Goal: Information Seeking & Learning: Find specific fact

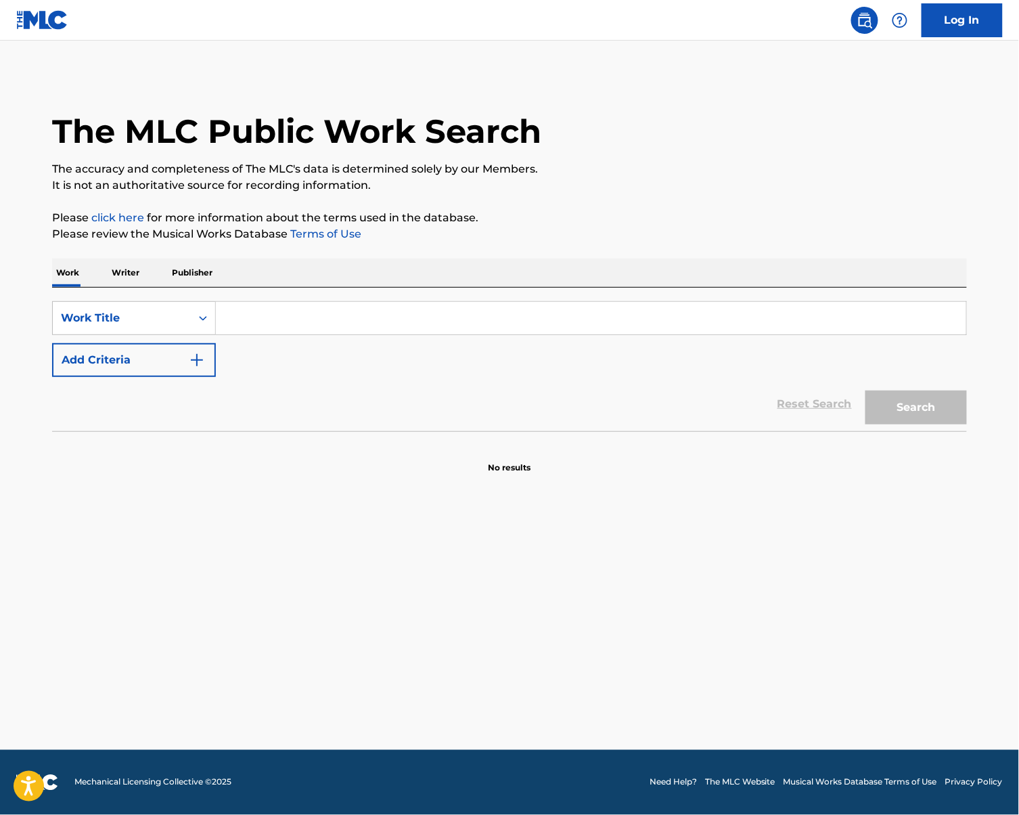
click at [394, 308] on input "Search Form" at bounding box center [591, 318] width 750 height 32
type input "[PERSON_NAME]"
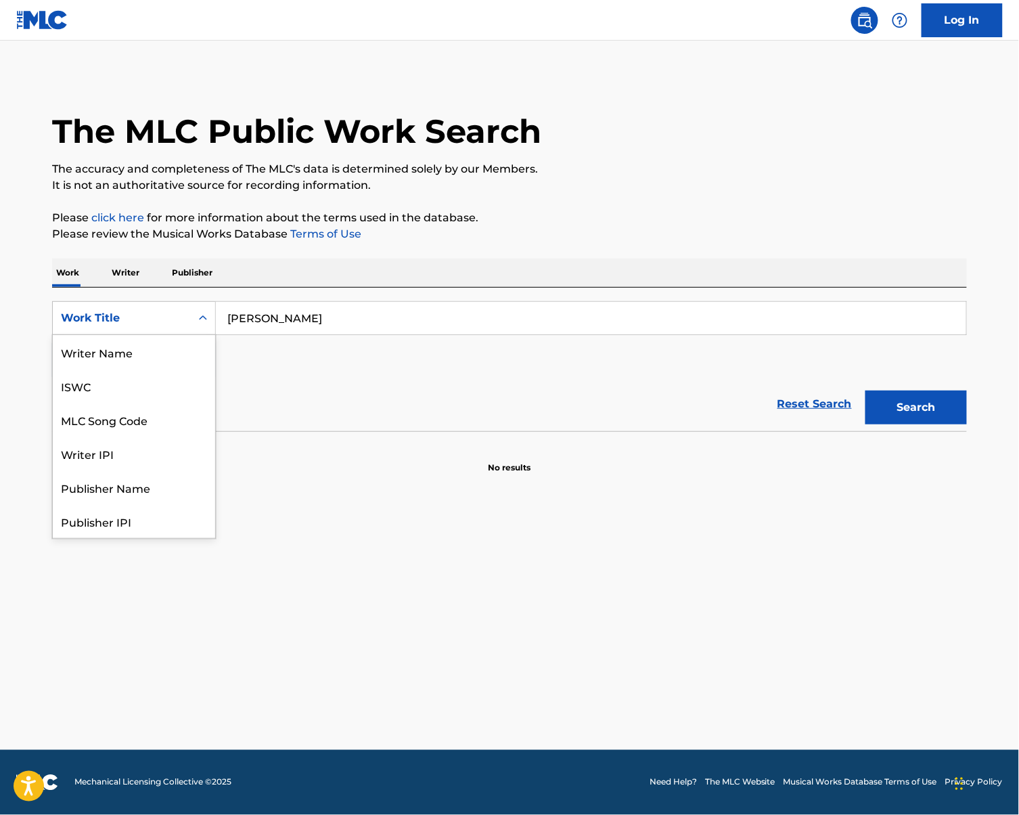
scroll to position [68, 0]
click at [99, 317] on div "Work Title" at bounding box center [122, 318] width 122 height 16
click at [168, 363] on div "Writer Name" at bounding box center [134, 352] width 162 height 34
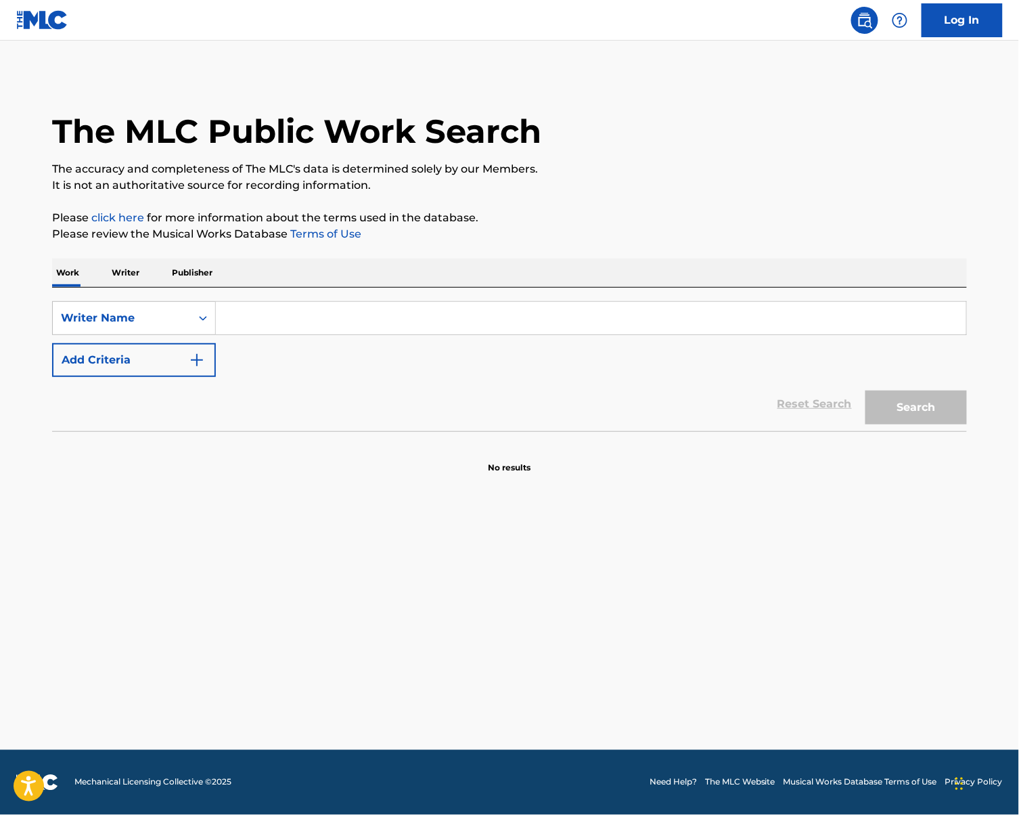
click at [436, 327] on input "Search Form" at bounding box center [591, 318] width 750 height 32
type input "[PERSON_NAME]"
click at [938, 391] on button "Search" at bounding box center [915, 407] width 101 height 34
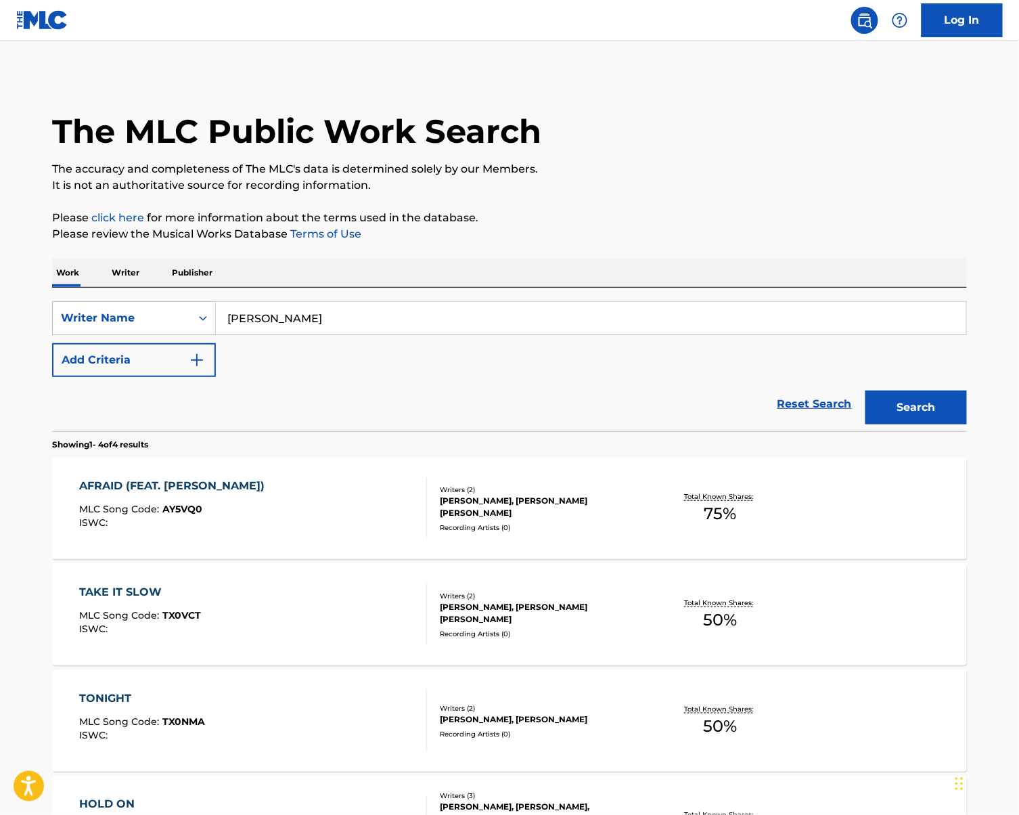
click at [279, 505] on div "AFRAID (FEAT. [PERSON_NAME]) MLC Song Code : AY5VQ0 ISWC :" at bounding box center [254, 508] width 348 height 61
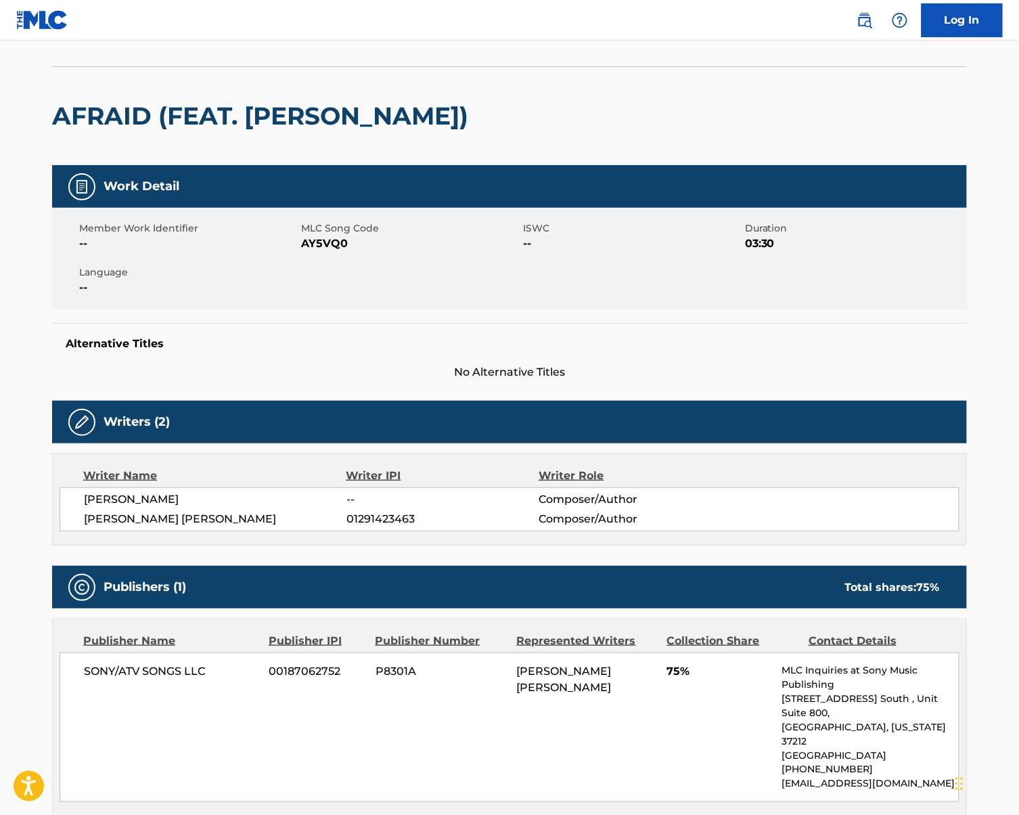
scroll to position [53, 0]
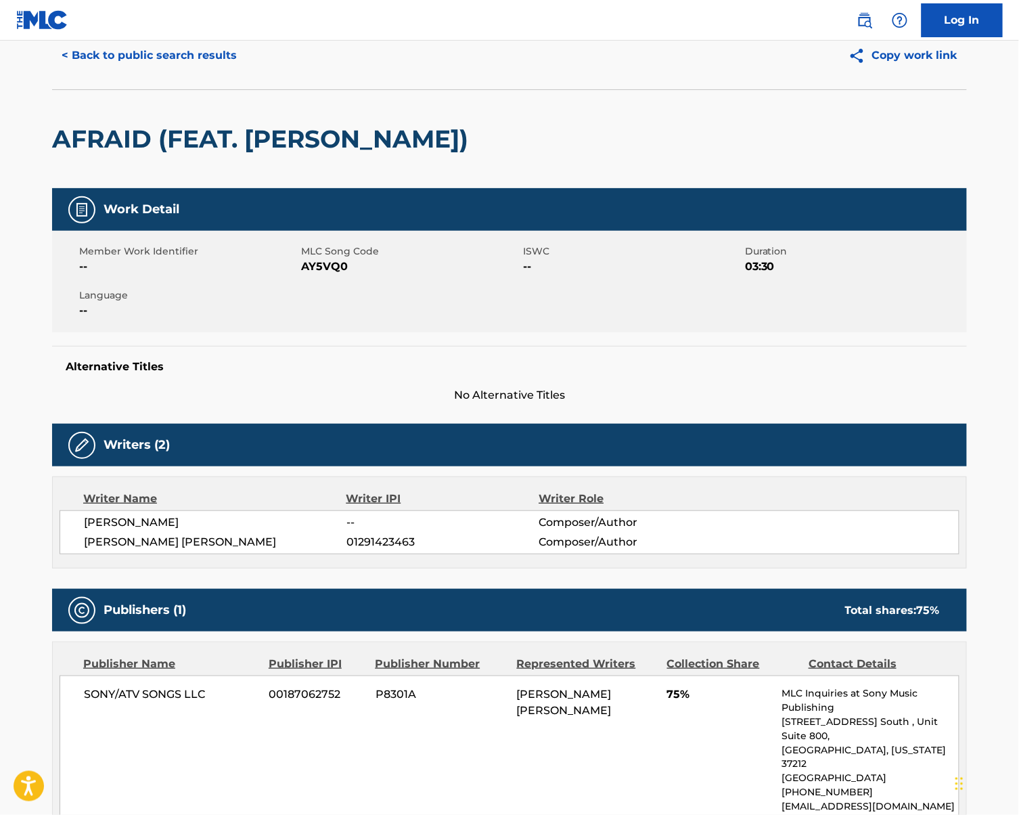
click at [161, 47] on button "< Back to public search results" at bounding box center [149, 56] width 194 height 34
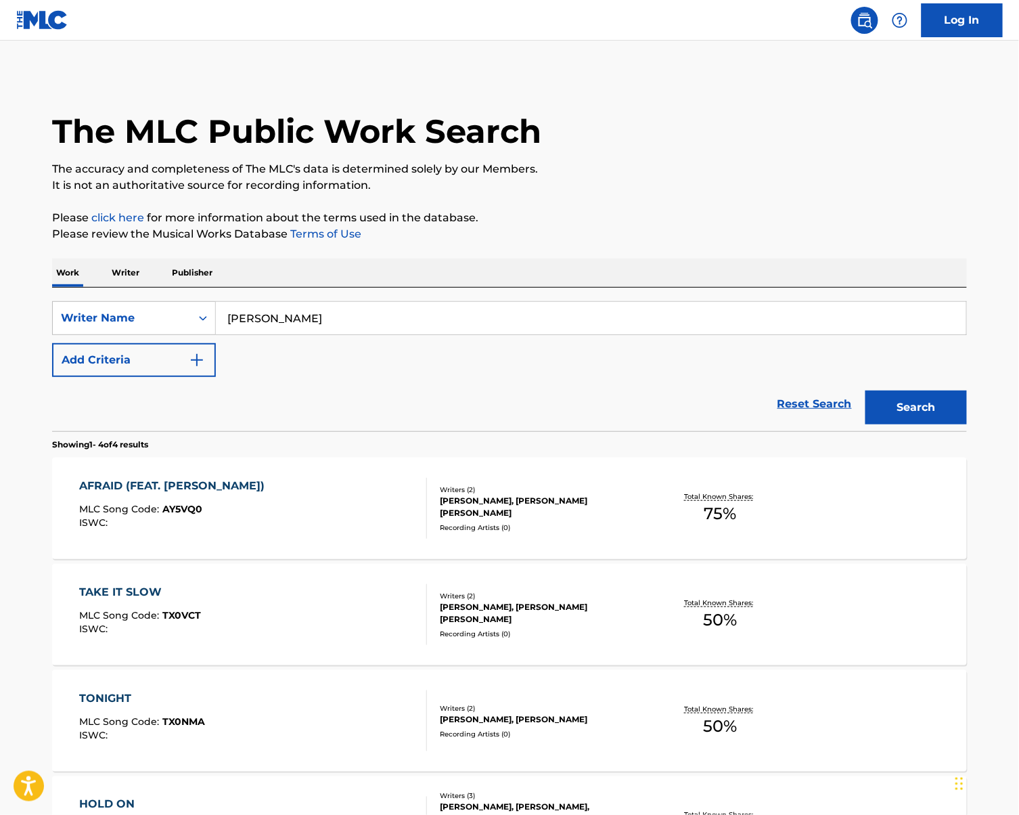
scroll to position [169, 0]
